Goal: Task Accomplishment & Management: Complete application form

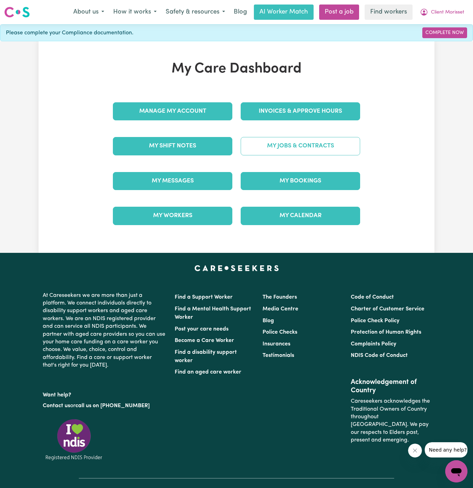
click at [280, 146] on link "My Jobs & Contracts" at bounding box center [300, 146] width 119 height 18
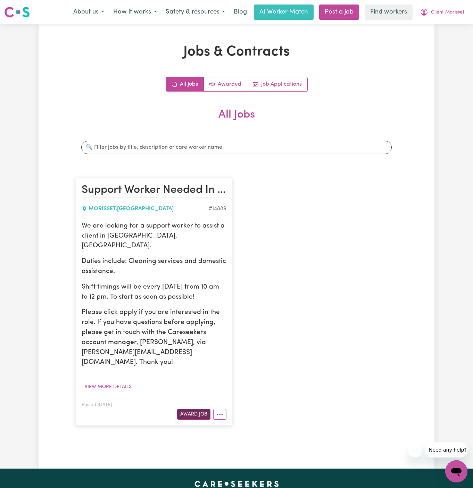
click at [194, 409] on button "Award Job" at bounding box center [193, 414] width 33 height 11
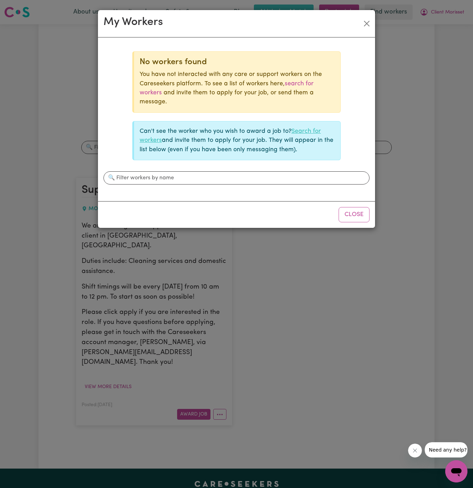
click at [303, 130] on link "Search for workers" at bounding box center [230, 135] width 181 height 15
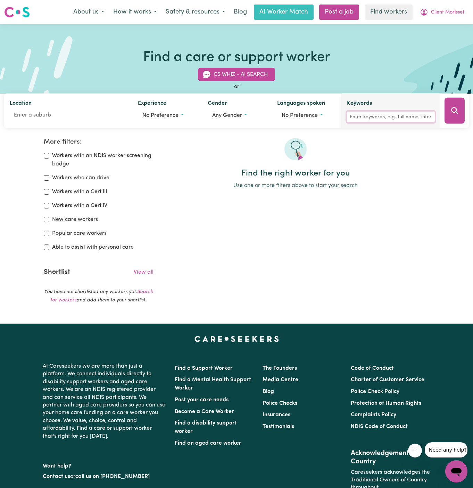
click at [382, 117] on input "Keywords" at bounding box center [391, 117] width 88 height 11
type input "[PERSON_NAME]"
click at [455, 109] on icon "Search" at bounding box center [454, 111] width 8 height 8
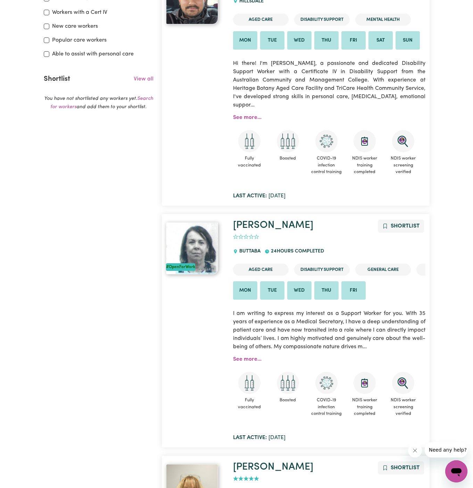
scroll to position [203, 0]
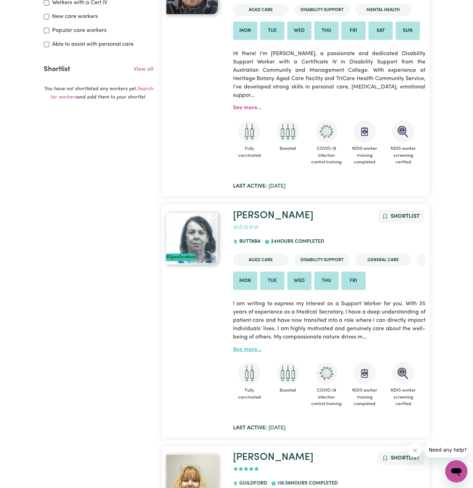
click at [252, 347] on link "See more..." at bounding box center [247, 350] width 28 height 6
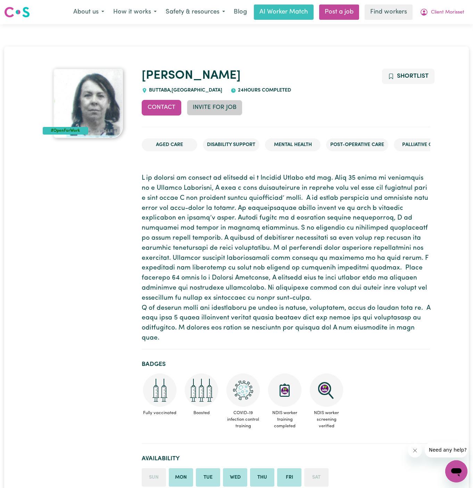
click at [209, 108] on button "Invite for Job" at bounding box center [215, 107] width 56 height 15
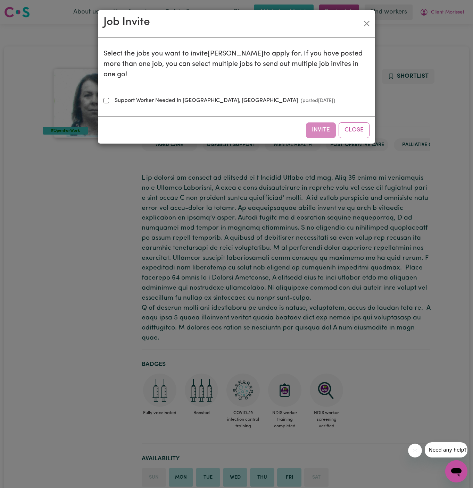
click at [298, 98] on small "(posted [DATE] )" at bounding box center [316, 100] width 37 height 5
click at [109, 98] on input "Support Worker Needed In [GEOGRAPHIC_DATA], [GEOGRAPHIC_DATA] (posted [DATE] )" at bounding box center [106, 101] width 6 height 6
checkbox input "true"
click at [326, 123] on button "Invite" at bounding box center [321, 130] width 30 height 15
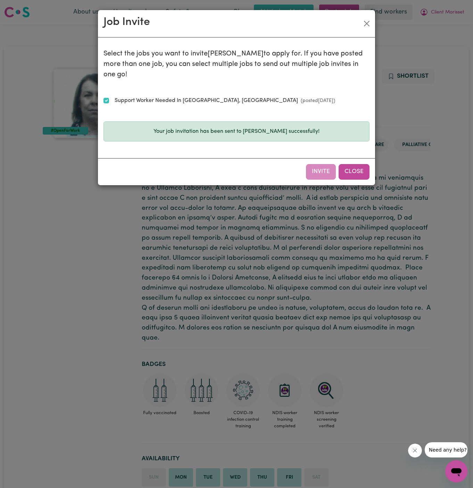
click at [361, 164] on button "Close" at bounding box center [353, 171] width 31 height 15
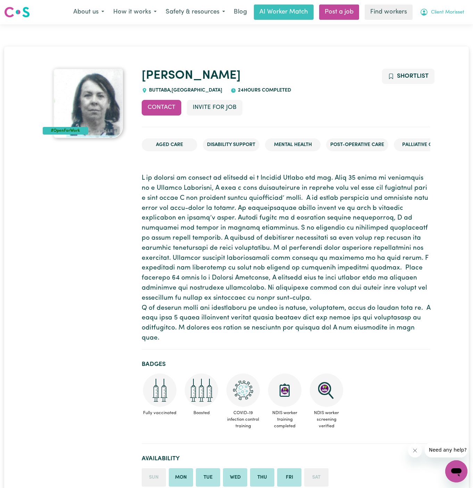
click at [456, 9] on span "Client Morisset" at bounding box center [447, 13] width 33 height 8
click at [448, 26] on link "My Dashboard" at bounding box center [440, 26] width 55 height 13
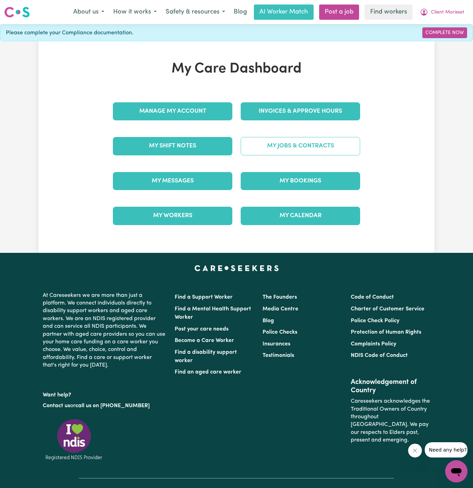
click at [313, 142] on link "My Jobs & Contracts" at bounding box center [300, 146] width 119 height 18
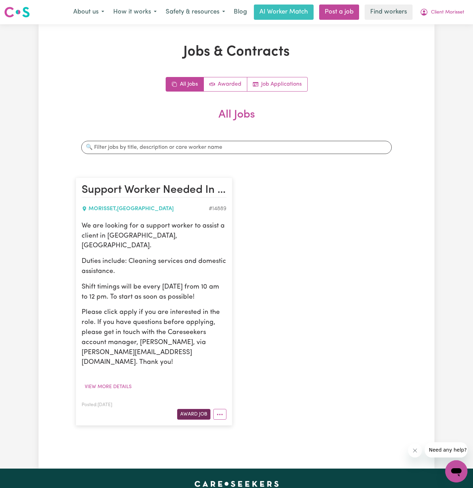
click at [201, 409] on button "Award Job" at bounding box center [193, 414] width 33 height 11
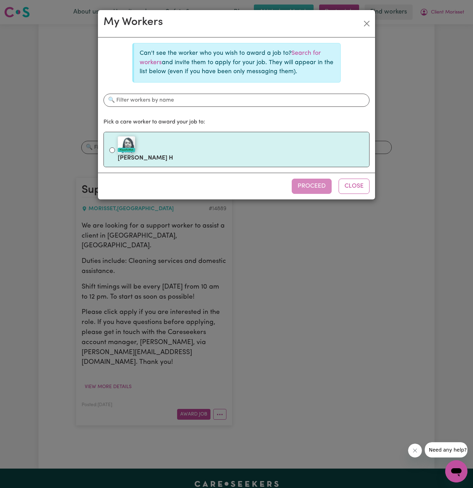
click at [247, 137] on div "#OpenForWork" at bounding box center [241, 144] width 246 height 17
click at [115, 148] on input "#OpenForWork [PERSON_NAME]" at bounding box center [112, 151] width 6 height 6
radio input "true"
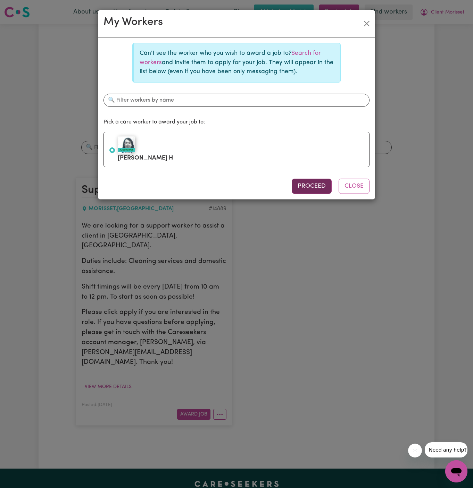
click at [305, 181] on button "Proceed" at bounding box center [312, 186] width 40 height 15
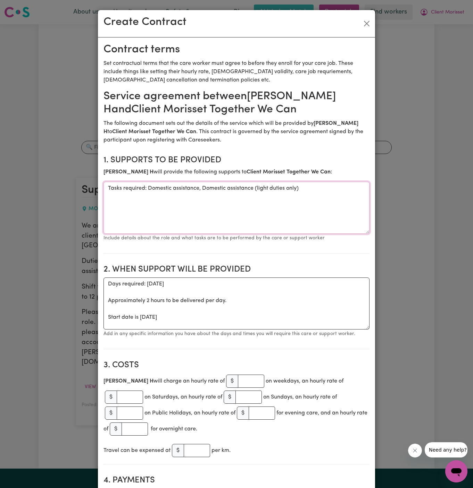
drag, startPoint x: 146, startPoint y: 191, endPoint x: 73, endPoint y: 190, distance: 73.2
click at [73, 190] on div "Create Contract Contract terms Set contractual terms that the care worker must …" at bounding box center [236, 244] width 473 height 488
click at [108, 187] on textarea "Domestic assistance, Domestic assistance (light duties only)" at bounding box center [236, 208] width 266 height 52
click at [109, 186] on textarea "Domestic assistance, Domestic assistance (light duties only)" at bounding box center [236, 208] width 266 height 52
type textarea "Domestic assistance, Domestic assistance (light duties only)"
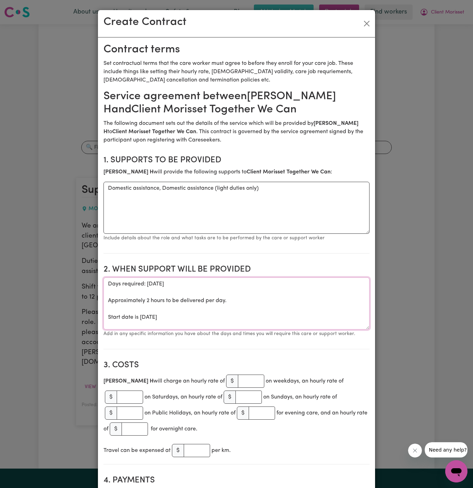
drag, startPoint x: 103, startPoint y: 316, endPoint x: 102, endPoint y: 287, distance: 28.5
click at [165, 279] on textarea "Start date is [DATE]" at bounding box center [236, 304] width 266 height 52
click at [157, 281] on textarea "Start date is [DATE]" at bounding box center [236, 304] width 266 height 52
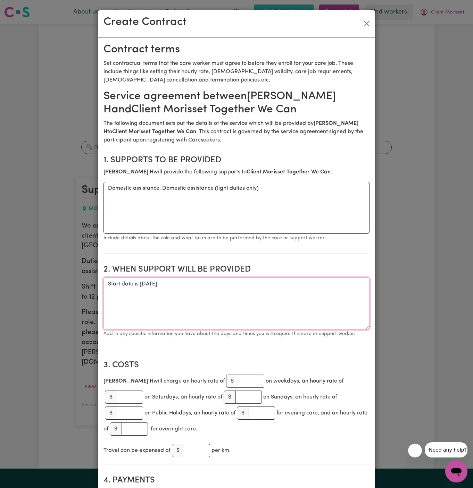
click at [157, 281] on textarea "Start date is [DATE]" at bounding box center [236, 304] width 266 height 52
click at [202, 315] on textarea "Start date is [DATE]" at bounding box center [236, 304] width 266 height 52
click at [227, 285] on textarea "Start date is [DATE]" at bounding box center [236, 304] width 266 height 52
click at [167, 284] on textarea "Start date is [DATE]" at bounding box center [236, 304] width 266 height 52
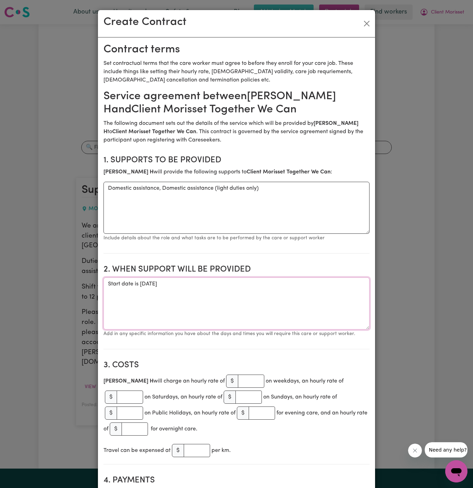
click at [221, 286] on textarea "Start date is [DATE]" at bounding box center [236, 304] width 266 height 52
click at [244, 303] on textarea "Start date is [DATE] from 2 pm to 4 pm" at bounding box center [236, 304] width 266 height 52
type textarea "Start date is [DATE] from 2 pm to 4 pm Weekly [DATE] from 2 pm to 4 pm"
click at [238, 385] on input "number" at bounding box center [251, 381] width 26 height 13
type input "50"
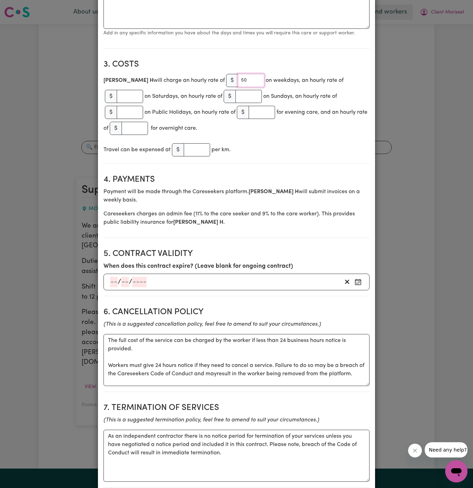
scroll to position [402, 0]
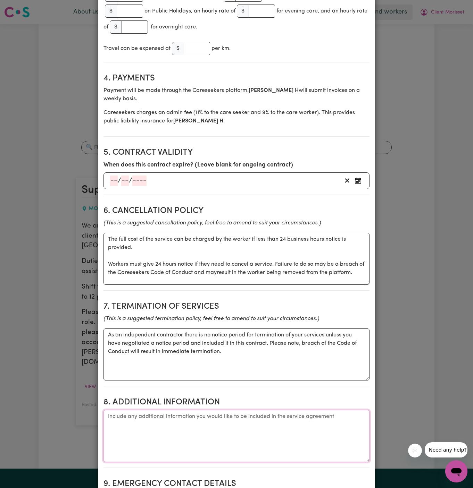
click at [233, 410] on textarea "Additional information" at bounding box center [236, 436] width 266 height 52
paste textarea "[GEOGRAPHIC_DATA], [GEOGRAPHIC_DATA]("
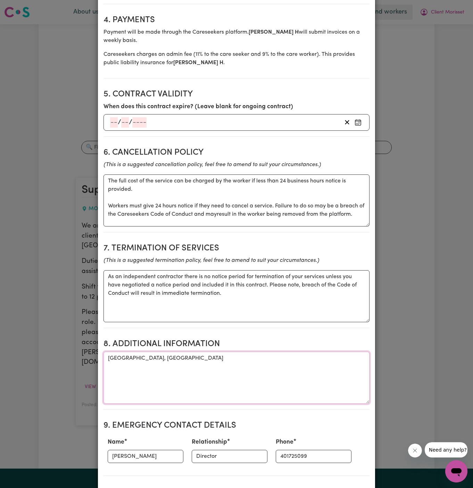
type textarea "[GEOGRAPHIC_DATA], [GEOGRAPHIC_DATA]"
click at [151, 450] on input "[PERSON_NAME]" at bounding box center [146, 456] width 76 height 13
paste input "[PERSON_NAME] 0401 666 391"
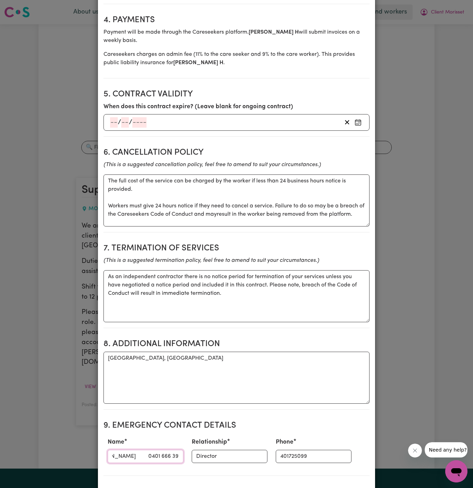
scroll to position [0, 21]
drag, startPoint x: 138, startPoint y: 436, endPoint x: 235, endPoint y: 436, distance: 96.8
click at [235, 436] on div "Name [PERSON_NAME] 0401 666 391 Relationship Director Phone [PHONE_NUMBER]" at bounding box center [236, 450] width 266 height 31
type input "[PERSON_NAME]"
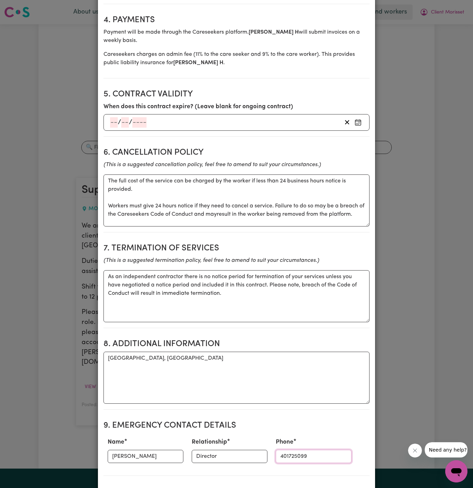
click at [297, 450] on input "401725099" at bounding box center [314, 456] width 76 height 13
paste input "0401 666 391"
type input "0401 666 391"
click at [230, 450] on input "Director" at bounding box center [230, 456] width 76 height 13
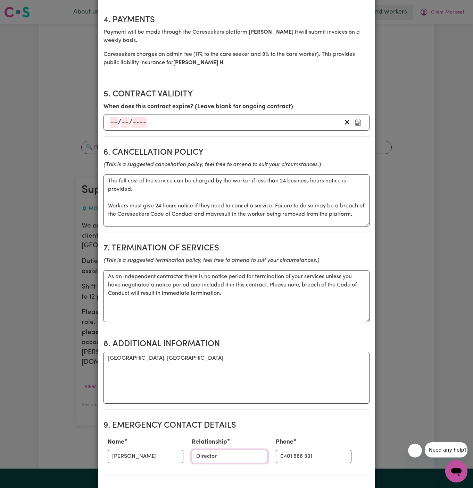
click at [230, 450] on input "Director" at bounding box center [230, 456] width 76 height 13
type input "x"
type input "Case Manager"
click at [238, 421] on h2 "9. Emergency Contact Details" at bounding box center [236, 426] width 266 height 10
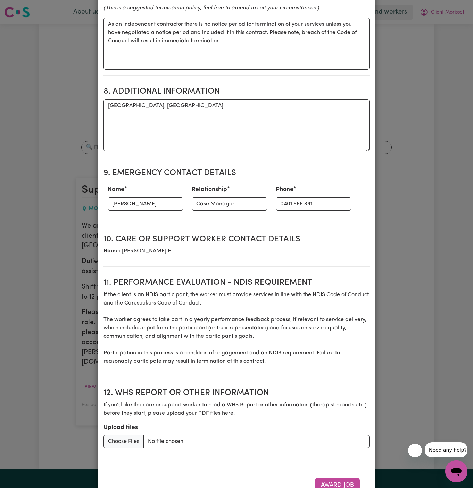
scroll to position [721, 0]
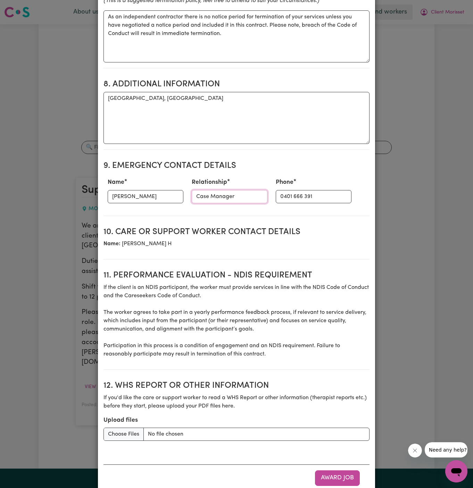
click at [238, 190] on input "Case Manager" at bounding box center [230, 196] width 76 height 13
click at [241, 190] on input "Case Manager" at bounding box center [230, 196] width 76 height 13
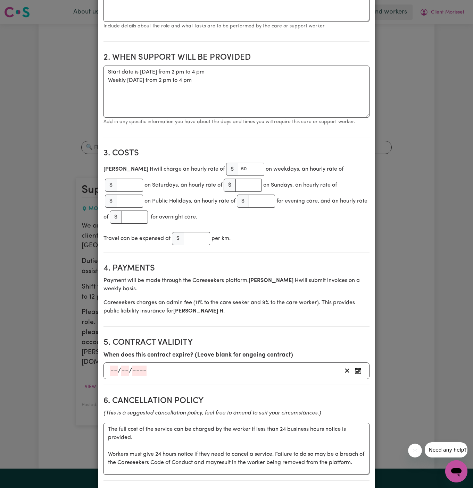
scroll to position [0, 0]
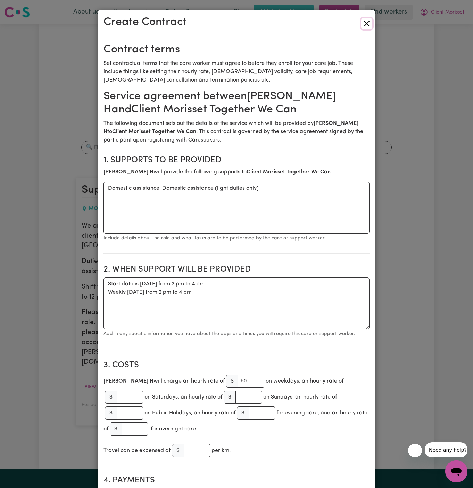
click at [366, 22] on button "Close" at bounding box center [366, 23] width 11 height 11
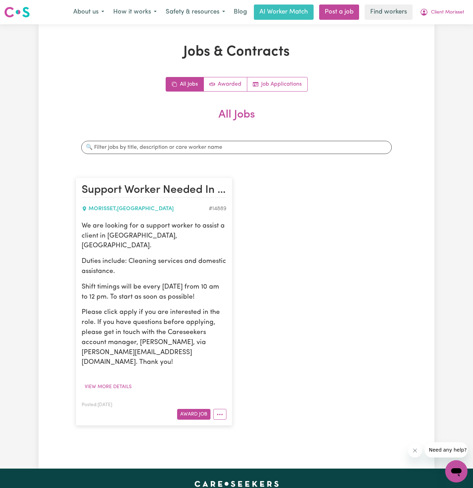
click at [415, 59] on div "Jobs & Contracts All Jobs Awarded Job Applications All Jobs Search jobs Support…" at bounding box center [237, 247] width 396 height 406
click at [454, 15] on span "Client Morisset" at bounding box center [447, 13] width 33 height 8
click at [447, 42] on link "Logout" at bounding box center [440, 39] width 55 height 13
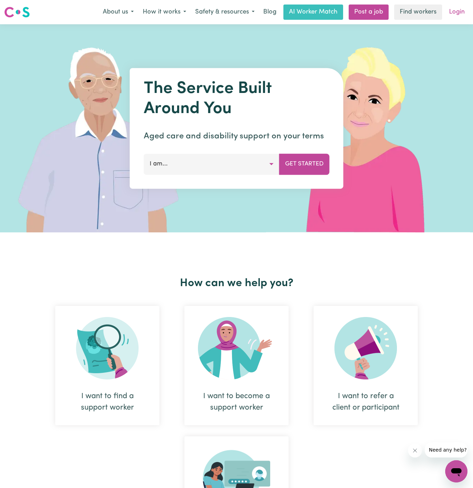
click at [456, 12] on link "Login" at bounding box center [457, 12] width 24 height 15
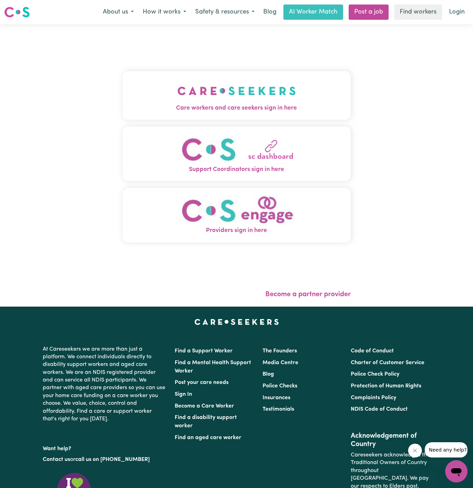
click at [185, 94] on img "Care workers and care seekers sign in here" at bounding box center [236, 91] width 118 height 26
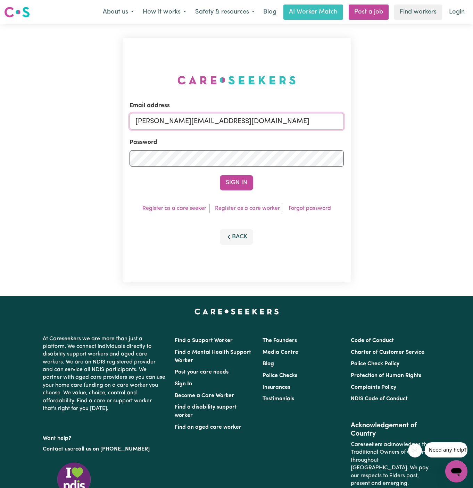
click at [183, 126] on input "[PERSON_NAME][EMAIL_ADDRESS][DOMAIN_NAME]" at bounding box center [236, 121] width 214 height 17
click at [172, 123] on input "superuser~[EMAIL_ADDRESS][DOMAIN_NAME]" at bounding box center [236, 121] width 214 height 17
drag, startPoint x: 169, startPoint y: 121, endPoint x: 356, endPoint y: 119, distance: 186.7
click at [356, 119] on div "Email address superuser~[EMAIL_ADDRESS][DOMAIN_NAME] Password Sign In Register …" at bounding box center [236, 160] width 473 height 272
type input "[EMAIL_ADDRESS][DOMAIN_NAME]"
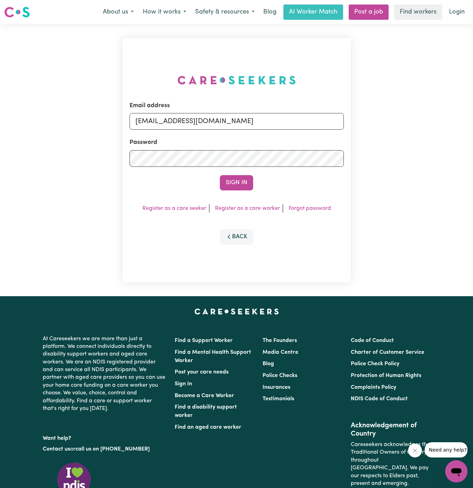
click at [220, 175] on button "Sign In" at bounding box center [236, 182] width 33 height 15
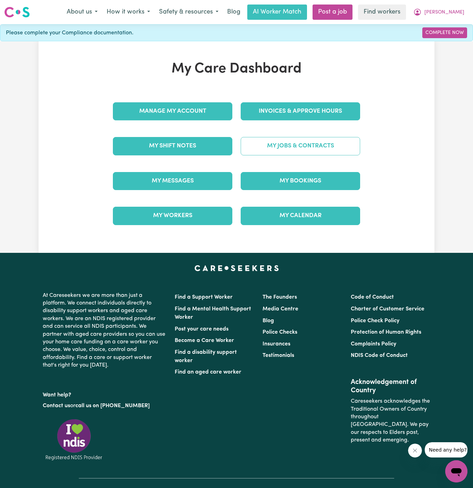
click at [300, 140] on link "My Jobs & Contracts" at bounding box center [300, 146] width 119 height 18
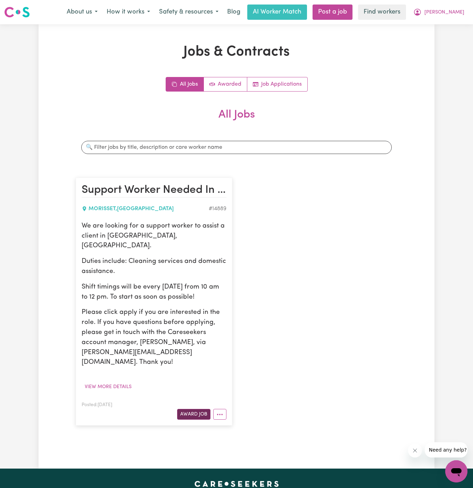
click at [194, 409] on button "Award Job" at bounding box center [193, 414] width 33 height 11
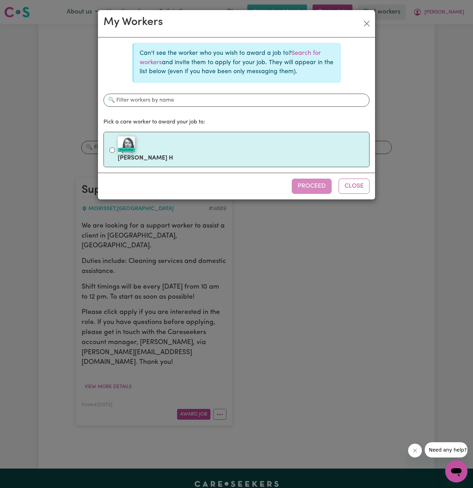
click at [155, 144] on div "#OpenForWork" at bounding box center [241, 144] width 246 height 17
click at [115, 148] on input "#OpenForWork [PERSON_NAME]" at bounding box center [112, 151] width 6 height 6
radio input "true"
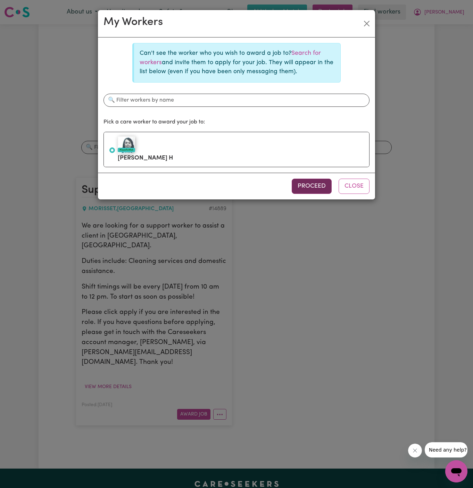
click at [303, 189] on button "Proceed" at bounding box center [312, 186] width 40 height 15
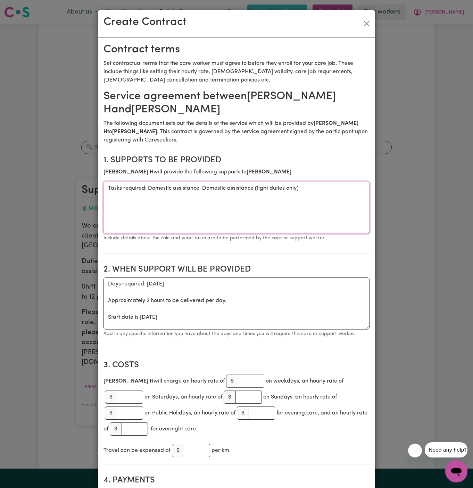
drag, startPoint x: 149, startPoint y: 190, endPoint x: 56, endPoint y: 190, distance: 93.0
click at [56, 190] on div "Create Contract Contract terms Set contractual terms that the care worker must …" at bounding box center [236, 244] width 473 height 488
type textarea "Domestic assistance, Domestic assistance (light duties only)"
drag, startPoint x: 107, startPoint y: 316, endPoint x: 99, endPoint y: 282, distance: 34.5
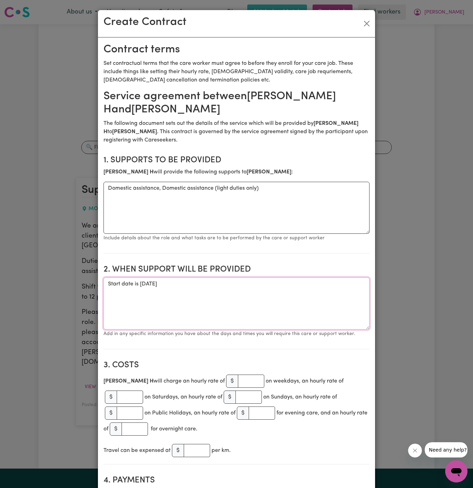
click at [144, 284] on textarea "Start date is [DATE]" at bounding box center [236, 304] width 266 height 52
click at [163, 284] on textarea "Start date is [DATE]" at bounding box center [236, 304] width 266 height 52
click at [217, 281] on textarea "Start date is [DATE]" at bounding box center [236, 304] width 266 height 52
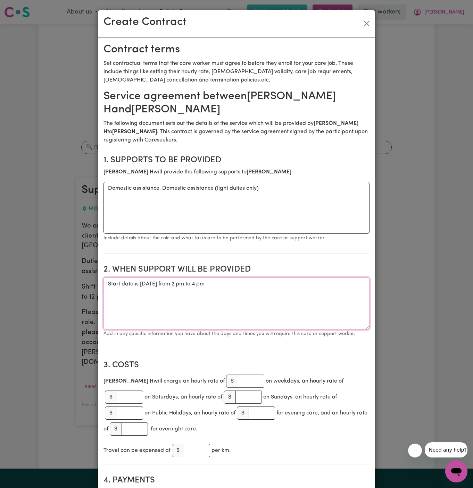
click at [240, 325] on textarea "Start date is [DATE] from 2 pm to 4 pm" at bounding box center [236, 304] width 266 height 52
click at [152, 282] on textarea "Start date is [DATE] from 2 pm to 4 pm" at bounding box center [236, 304] width 266 height 52
click at [197, 282] on textarea "Start date is [DATE] from 2 pm to 4 pm" at bounding box center [236, 304] width 266 height 52
click at [278, 287] on textarea "Start date is [DATE], from 2 pm to 4 pm" at bounding box center [236, 304] width 266 height 52
click at [170, 293] on textarea "Start date is [DATE], from 2 pm to 4 pm Weekly [DATE] from 2 om to 4 pm" at bounding box center [236, 304] width 266 height 52
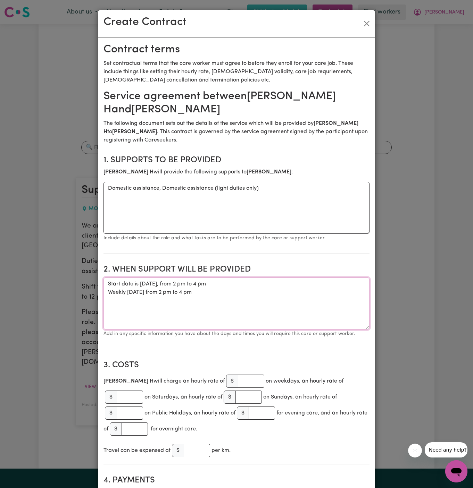
click at [200, 304] on textarea "Start date is [DATE], from 2 pm to 4 pm Weekly [DATE] from 2 pm to 4 pm" at bounding box center [236, 304] width 266 height 52
type textarea "Start date is [DATE], from 2 pm to 4 pm Weekly [DATE] from 2 pm to 4 pm"
click at [238, 380] on input "number" at bounding box center [251, 381] width 26 height 13
type input "50"
click at [215, 362] on h2 "3. Costs" at bounding box center [236, 366] width 266 height 10
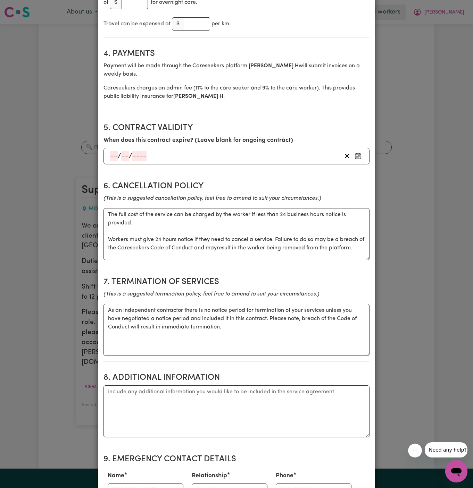
scroll to position [450, 0]
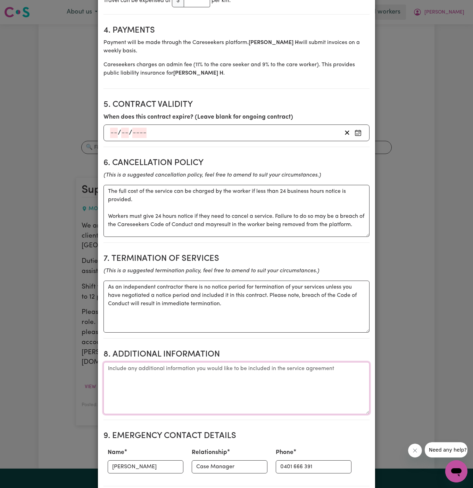
click at [164, 362] on textarea "Additional information" at bounding box center [236, 388] width 266 height 52
paste textarea "Address: [STREET_ADDRESS]"
click at [159, 362] on textarea "Client's Address: Address: [STREET_ADDRESS]" at bounding box center [236, 388] width 266 height 52
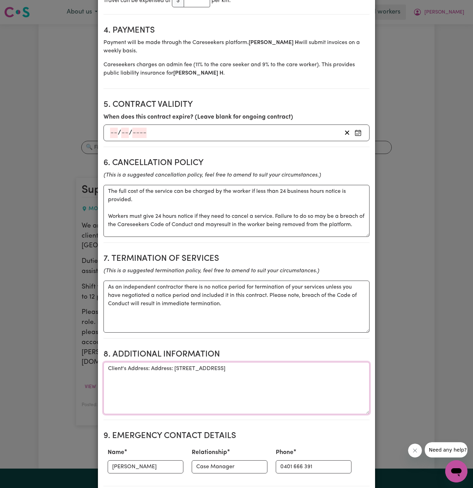
click at [160, 362] on textarea "Client's Address: Address: [STREET_ADDRESS]" at bounding box center [236, 388] width 266 height 52
click at [177, 373] on textarea "Client's Address: [STREET_ADDRESS]" at bounding box center [236, 388] width 266 height 52
click at [211, 362] on textarea "Client's Address: [STREET_ADDRESS]" at bounding box center [236, 388] width 266 height 52
click at [218, 362] on textarea "Client's Address: [STREET_ADDRESS]" at bounding box center [236, 388] width 266 height 52
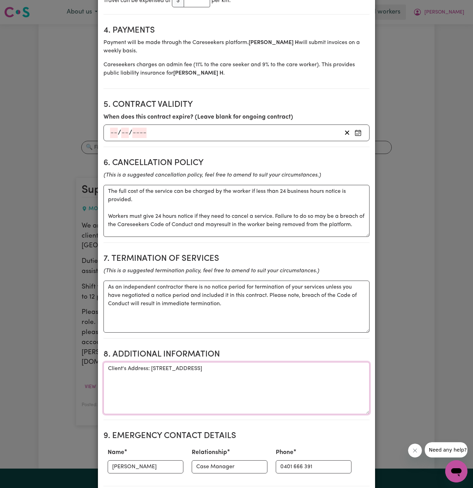
click at [235, 362] on textarea "Client's Address: [STREET_ADDRESS]" at bounding box center [236, 388] width 266 height 52
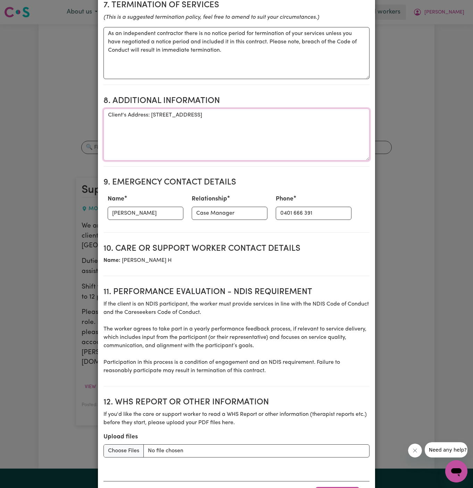
scroll to position [708, 0]
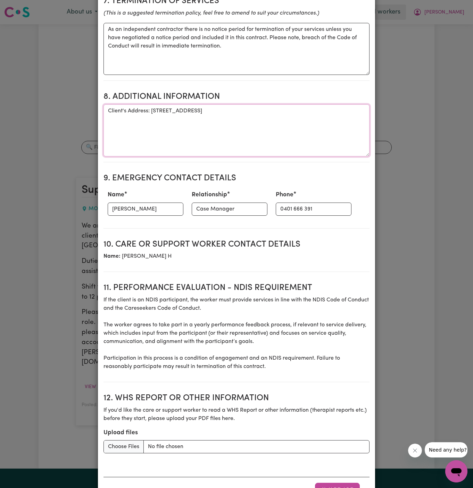
type textarea "Client's Address: [STREET_ADDRESS]"
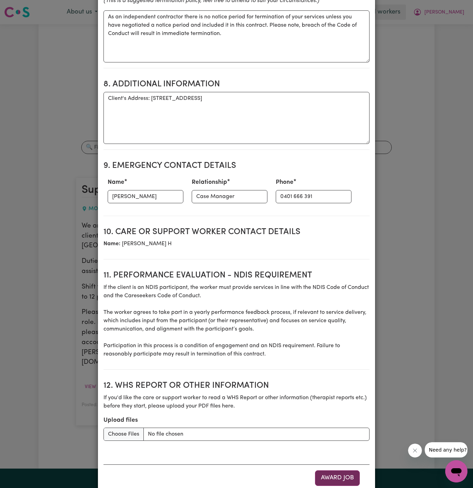
click at [353, 471] on button "Award Job" at bounding box center [337, 478] width 45 height 15
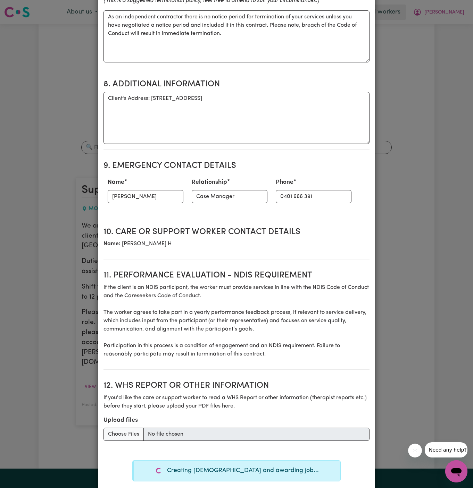
type textarea "Tasks required: Domestic assistance, Domestic assistance (light duties only)"
type textarea "Days required: [DATE] Approximately 2 hours to be delivered per day. Start date…"
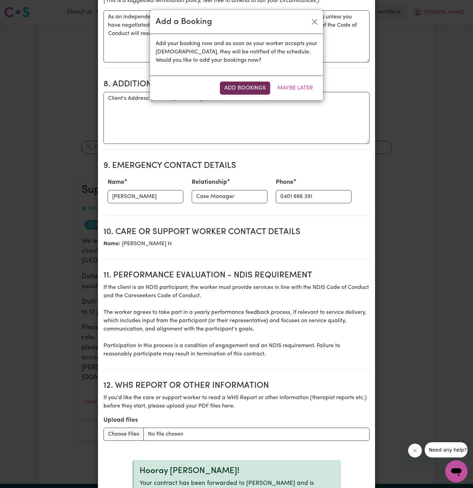
click at [243, 89] on button "Add Bookings" at bounding box center [245, 88] width 50 height 13
type textarea "Tasks required: Domestic assistance, Domestic assistance (light duties only)"
type textarea "Days required: [DATE] Approximately 2 hours to be delivered per day. Start date…"
type textarea "The full cost of the service can be charged by the worker if less than 24 busin…"
type textarea "As an independent contractor there is no notice period for termination of your …"
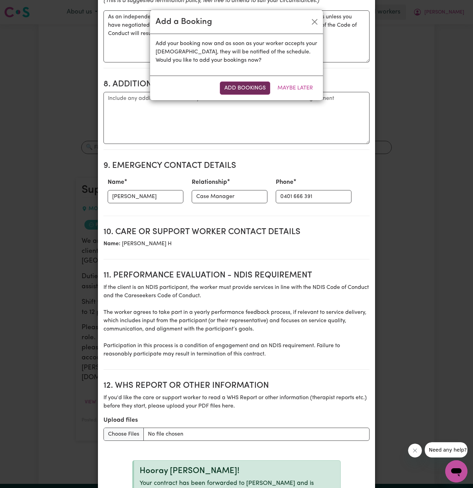
scroll to position [734, 0]
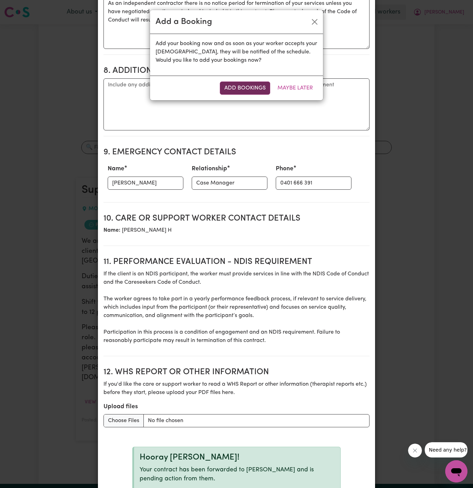
select select "pm"
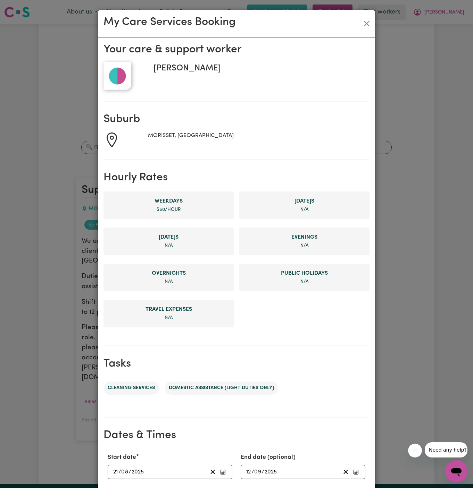
scroll to position [131, 0]
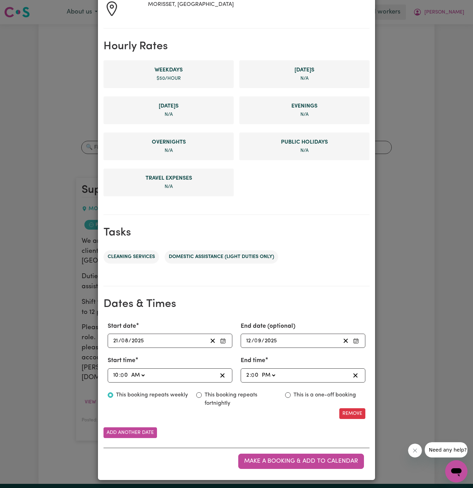
click at [117, 336] on input "21" at bounding box center [116, 340] width 6 height 9
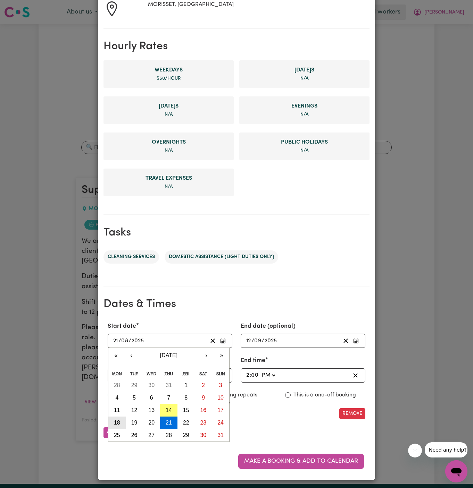
click at [119, 421] on abbr "18" at bounding box center [117, 423] width 6 height 6
type input "[DATE]"
type input "18"
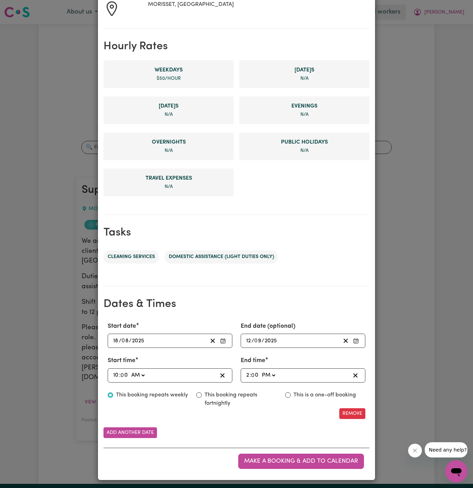
click at [278, 341] on div "[DATE] 12 / 0 9 / 2025" at bounding box center [292, 340] width 95 height 9
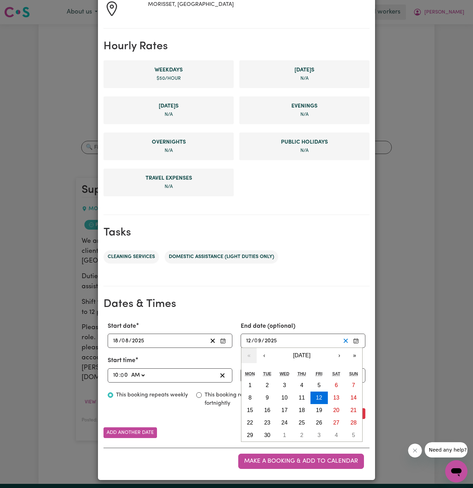
click at [346, 340] on icon "Clear End date (optional)" at bounding box center [345, 341] width 7 height 7
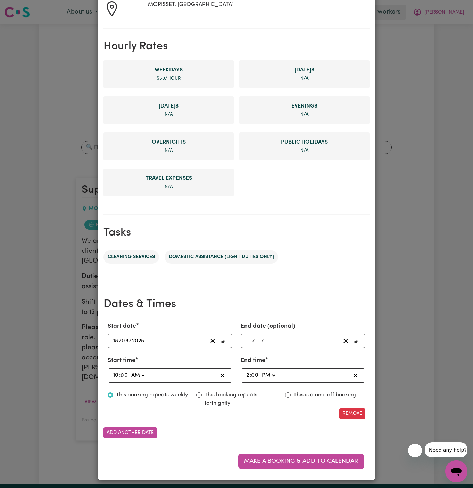
click at [115, 373] on input "10" at bounding box center [116, 375] width 6 height 9
type input "08:00"
type input "8"
click at [115, 372] on input "8" at bounding box center [115, 375] width 4 height 9
type input "02:00"
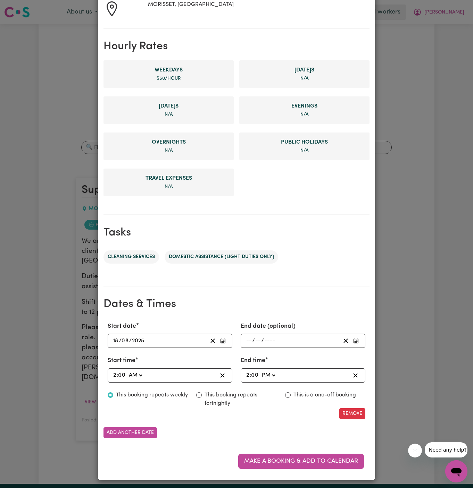
type input "2"
click at [143, 374] on select "AM PM" at bounding box center [135, 375] width 16 height 9
select select "pm"
click at [127, 371] on select "AM PM" at bounding box center [135, 375] width 16 height 9
type input "14:00"
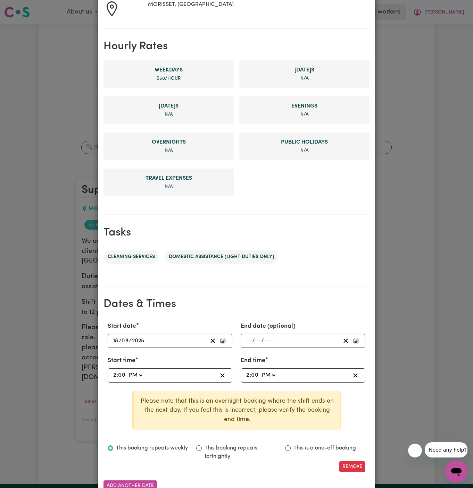
click at [246, 375] on input "2" at bounding box center [248, 375] width 4 height 9
type input "18:00"
type input "6"
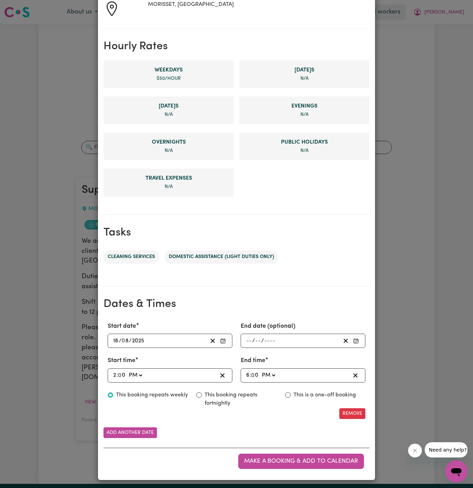
click at [248, 375] on input "6" at bounding box center [248, 375] width 4 height 9
type input "16:00"
type input "4"
click at [332, 283] on section "Tasks Cleaning services Domestic assistance (light duties only)" at bounding box center [236, 250] width 266 height 71
click at [285, 459] on span "Make a booking & add to calendar" at bounding box center [301, 462] width 114 height 6
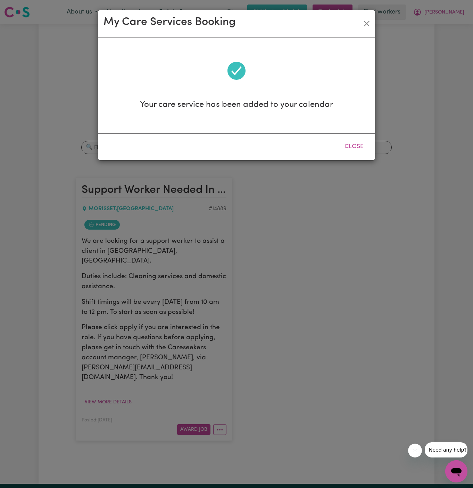
scroll to position [0, 0]
click at [348, 150] on button "Close" at bounding box center [353, 146] width 31 height 15
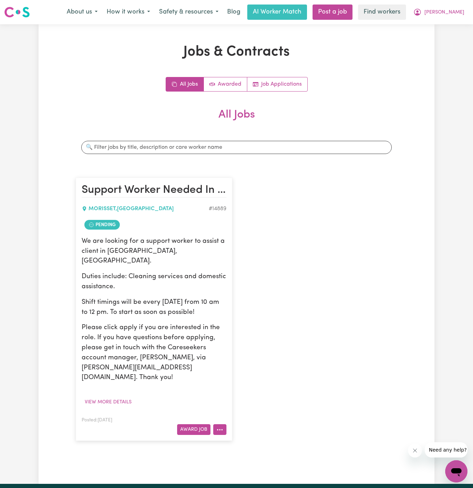
click at [222, 427] on icon "More options" at bounding box center [219, 430] width 7 height 7
click at [233, 338] on link "View/Edit Contract" at bounding box center [246, 345] width 67 height 14
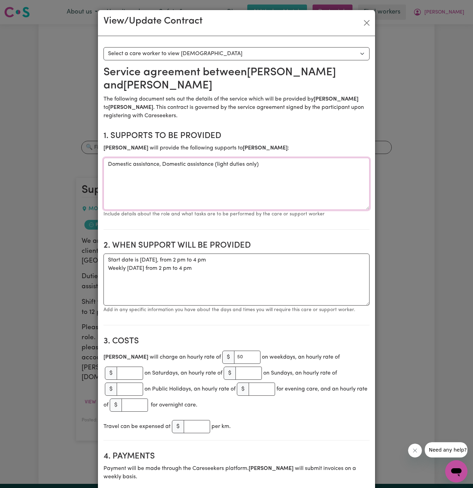
click at [238, 161] on textarea "Domestic assistance, Domestic assistance (light duties only)" at bounding box center [236, 184] width 266 height 52
drag, startPoint x: 213, startPoint y: 254, endPoint x: 88, endPoint y: 244, distance: 125.4
click at [88, 244] on div "View/Update Contract Select a contract to view Select a care worker to view [DE…" at bounding box center [236, 244] width 473 height 488
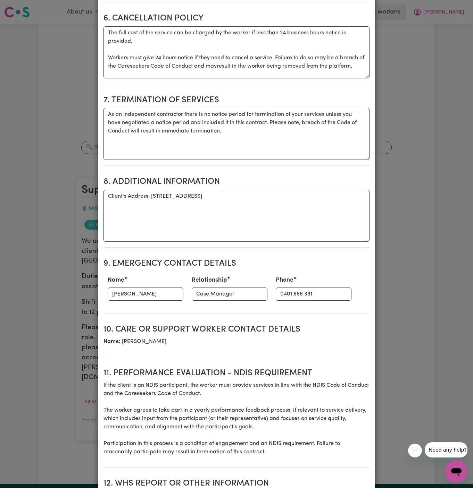
scroll to position [581, 0]
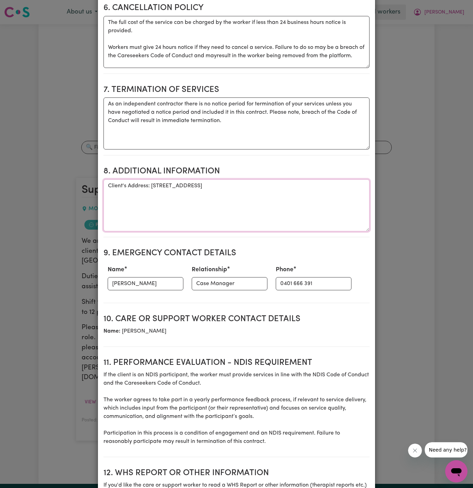
drag, startPoint x: 151, startPoint y: 155, endPoint x: 284, endPoint y: 155, distance: 132.6
click at [284, 179] on textarea "Client's Address: [STREET_ADDRESS]" at bounding box center [236, 205] width 266 height 52
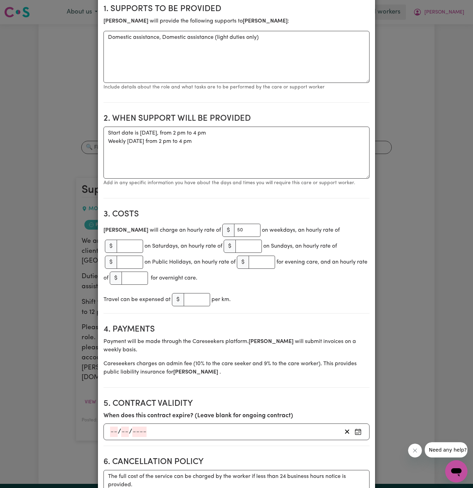
scroll to position [0, 0]
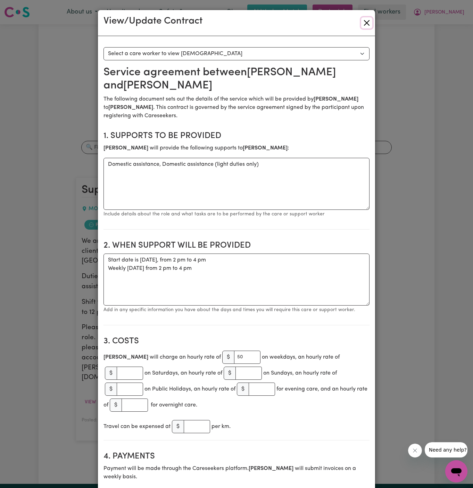
click at [367, 22] on button "Close" at bounding box center [366, 22] width 11 height 11
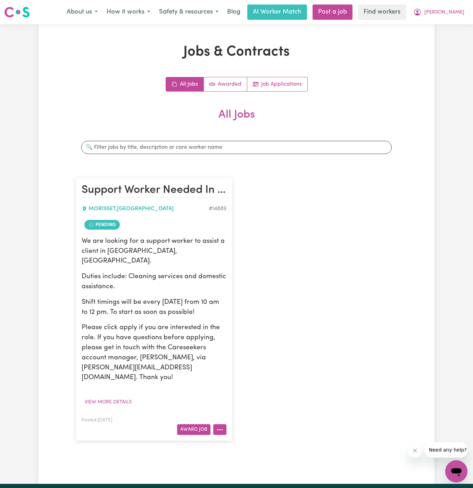
click at [218, 427] on icon "More options" at bounding box center [219, 430] width 7 height 7
click at [241, 365] on link "Hide Job" at bounding box center [246, 372] width 67 height 14
click at [457, 9] on span "[PERSON_NAME]" at bounding box center [444, 13] width 40 height 8
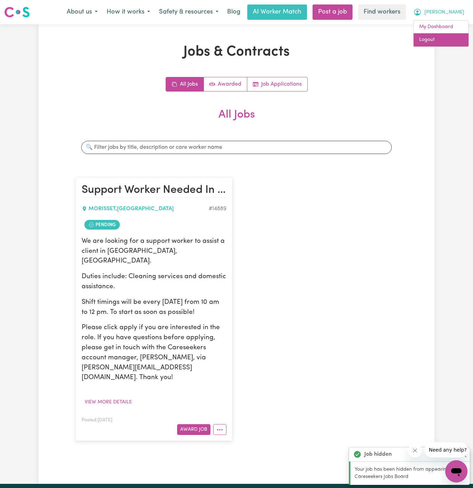
click at [446, 37] on link "Logout" at bounding box center [440, 39] width 55 height 13
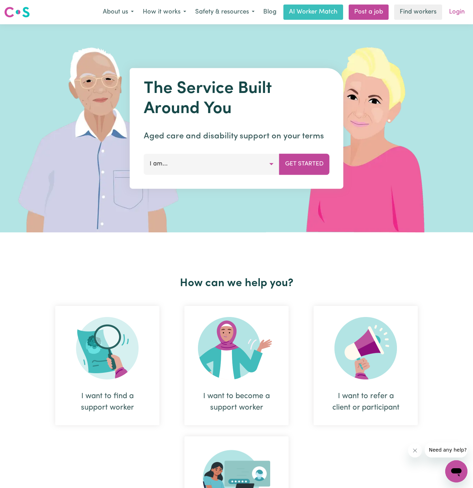
click at [453, 12] on link "Login" at bounding box center [457, 12] width 24 height 15
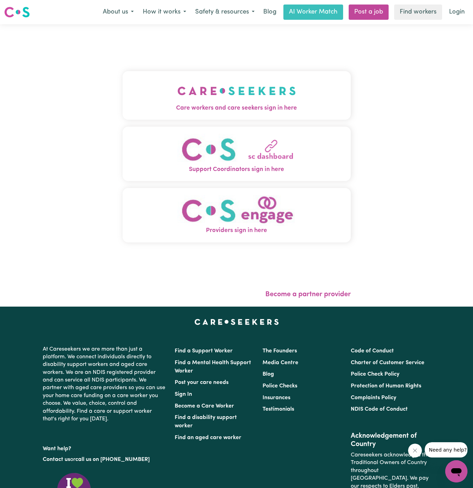
click at [243, 82] on img "Care workers and care seekers sign in here" at bounding box center [236, 91] width 118 height 26
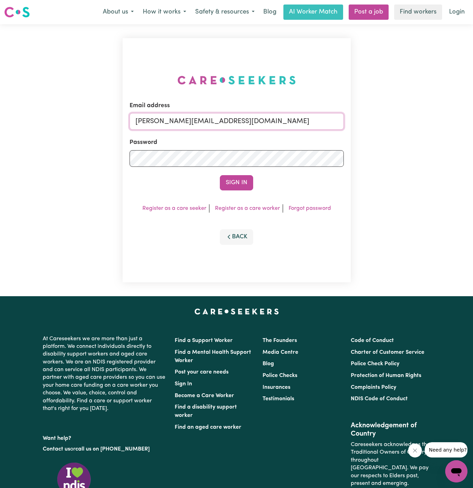
click at [239, 120] on input "[PERSON_NAME][EMAIL_ADDRESS][DOMAIN_NAME]" at bounding box center [236, 121] width 214 height 17
drag, startPoint x: 172, startPoint y: 124, endPoint x: 477, endPoint y: 122, distance: 304.7
click at [472, 122] on html "Menu About us How it works Safety & resources Blog AI Worker Match Post a job F…" at bounding box center [236, 297] width 473 height 595
click at [220, 175] on button "Sign In" at bounding box center [236, 182] width 33 height 15
type input "[EMAIL_ADDRESS][PERSON_NAME][DOMAIN_NAME]'"
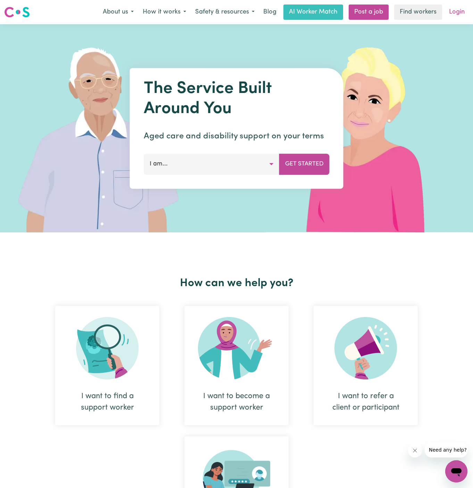
click at [456, 13] on link "Login" at bounding box center [457, 12] width 24 height 15
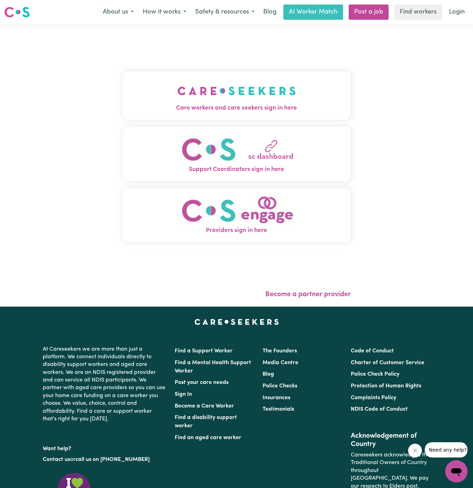
click at [239, 106] on span "Care workers and care seekers sign in here" at bounding box center [237, 108] width 228 height 9
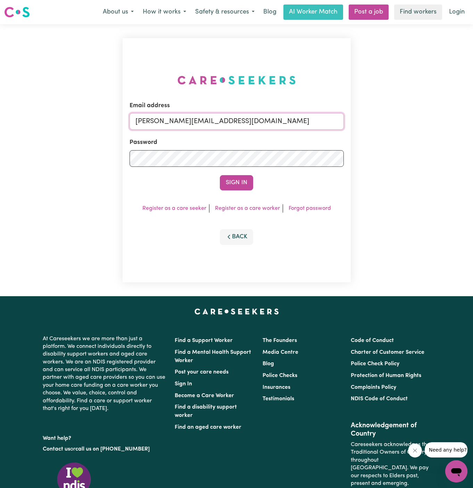
click at [297, 124] on input "[PERSON_NAME][EMAIL_ADDRESS][DOMAIN_NAME]" at bounding box center [236, 121] width 214 height 17
click at [188, 124] on input "superuser~JanusanBaltazarYS@careseekers.com.au" at bounding box center [236, 121] width 214 height 17
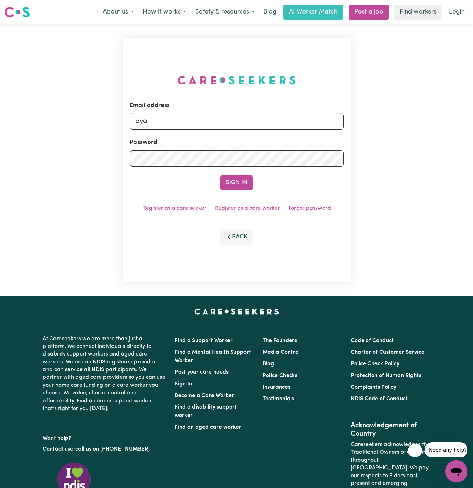
click at [188, 99] on div "Email address dya Password Sign In Register as a care seeker Register as a care…" at bounding box center [237, 160] width 228 height 244
click at [183, 120] on input "dya" at bounding box center [236, 121] width 214 height 17
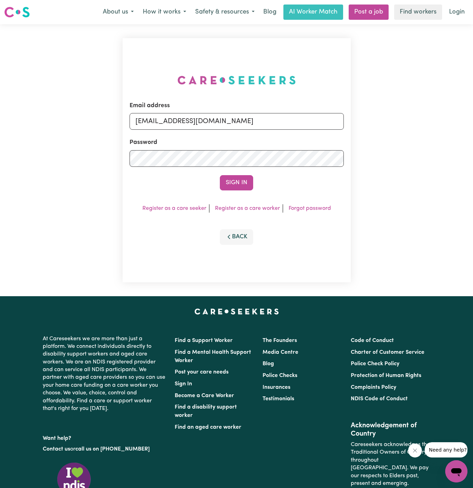
drag, startPoint x: 170, startPoint y: 119, endPoint x: 397, endPoint y: 118, distance: 227.7
click at [397, 118] on div "Email address superuser~ClientLeumeahALC@careseekers.com.au Password Sign In Re…" at bounding box center [236, 160] width 473 height 272
type input "[EMAIL_ADDRESS][DOMAIN_NAME]"
click at [220, 175] on button "Sign In" at bounding box center [236, 182] width 33 height 15
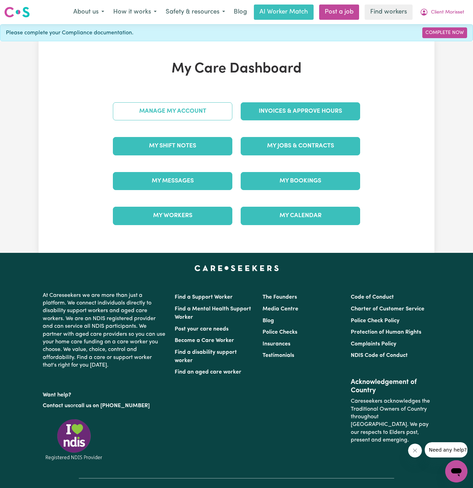
click at [187, 112] on link "Manage My Account" at bounding box center [172, 111] width 119 height 18
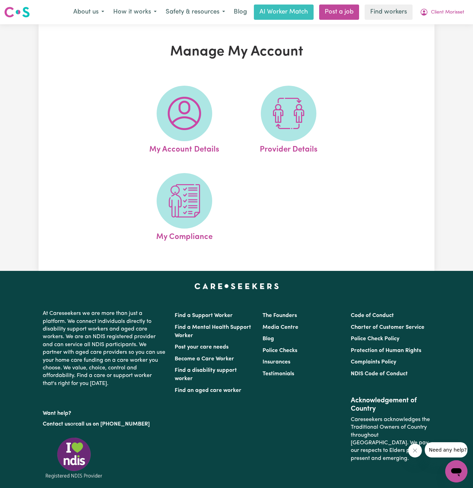
click at [187, 112] on img at bounding box center [184, 113] width 33 height 33
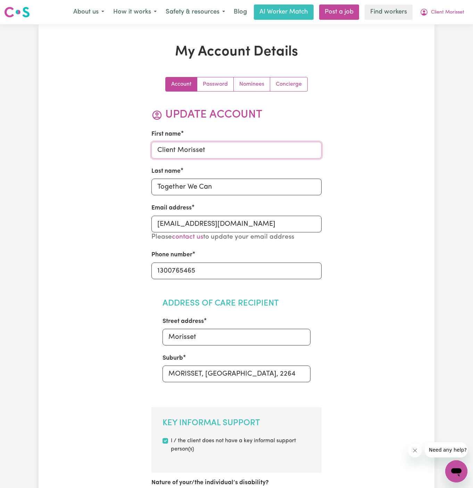
click at [208, 150] on input "Client Morisset" at bounding box center [236, 150] width 170 height 17
type input "[PERSON_NAME]"
click at [185, 186] on input "Together We Can" at bounding box center [236, 187] width 170 height 17
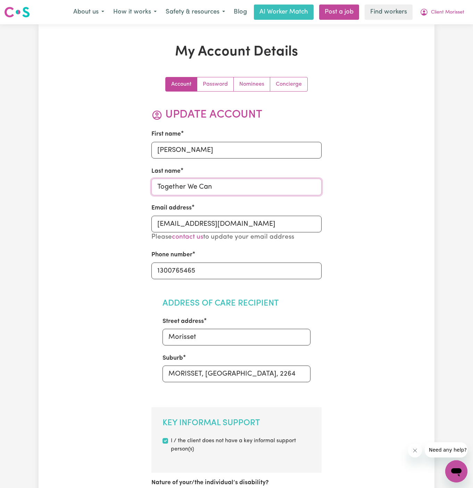
click at [185, 186] on input "Together We Can" at bounding box center [236, 187] width 170 height 17
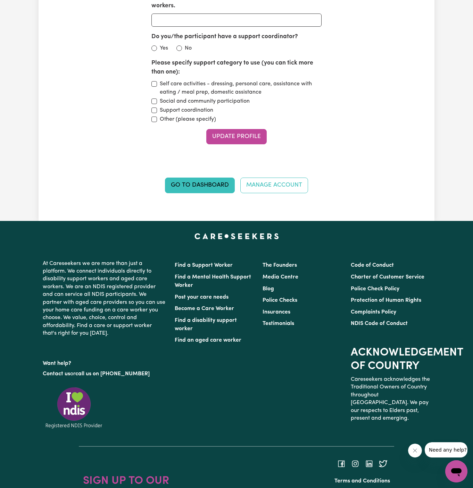
scroll to position [1010, 0]
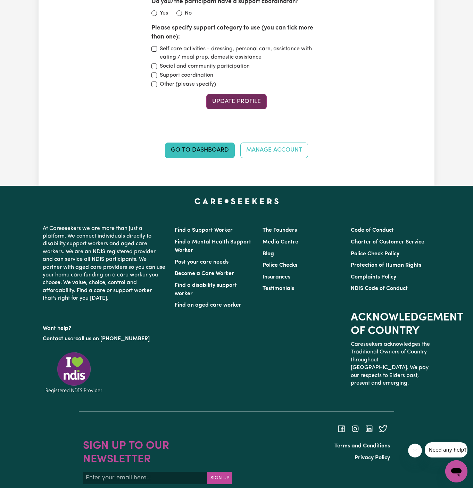
type input "Brown"
click at [245, 94] on button "Update Profile" at bounding box center [236, 101] width 60 height 15
